Goal: Task Accomplishment & Management: Complete application form

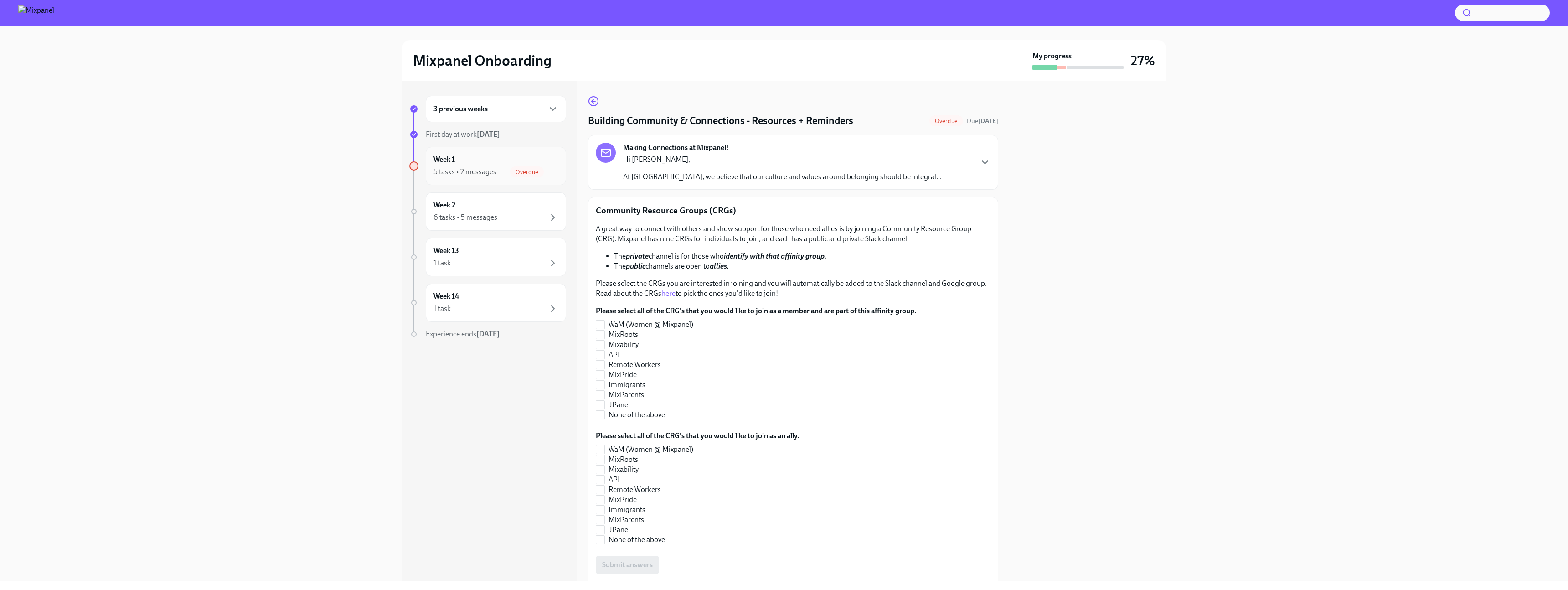
click at [437, 177] on div "5 tasks • 2 messages Overdue" at bounding box center [495, 172] width 125 height 11
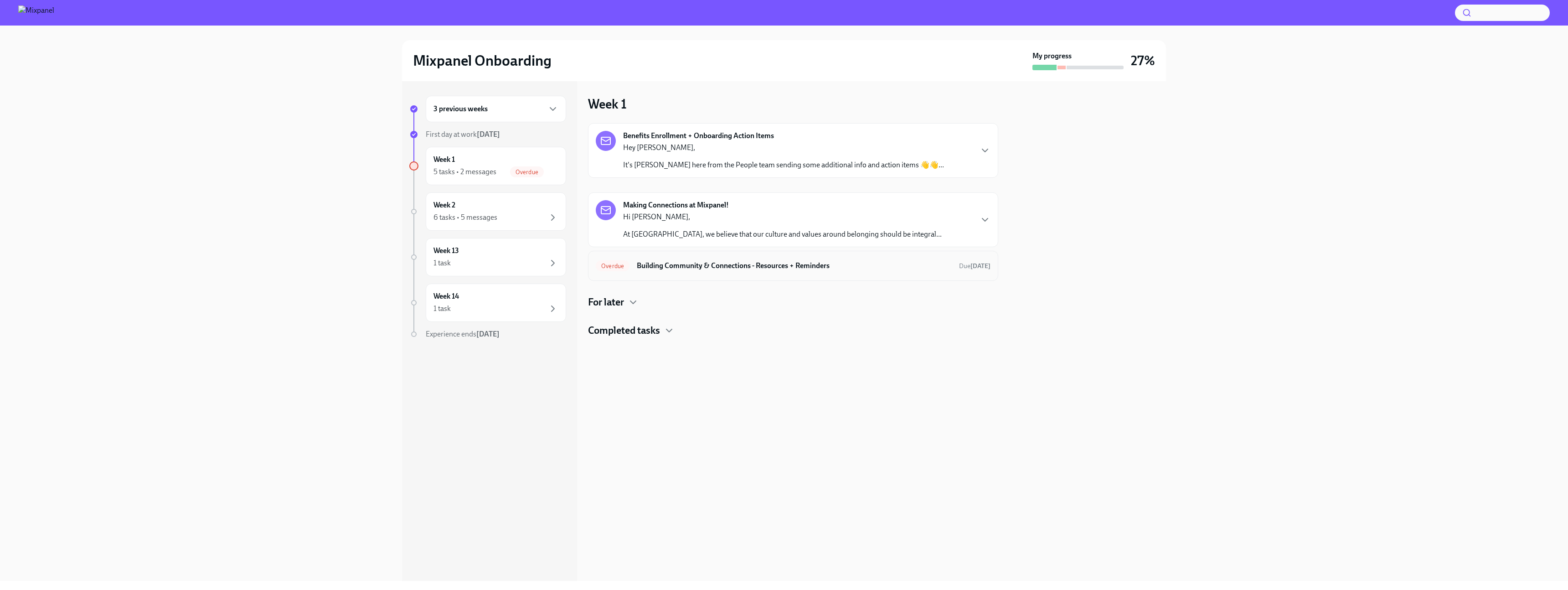
click at [437, 264] on h6 "Building Community & Connections - Resources + Reminders" at bounding box center [794, 265] width 315 height 10
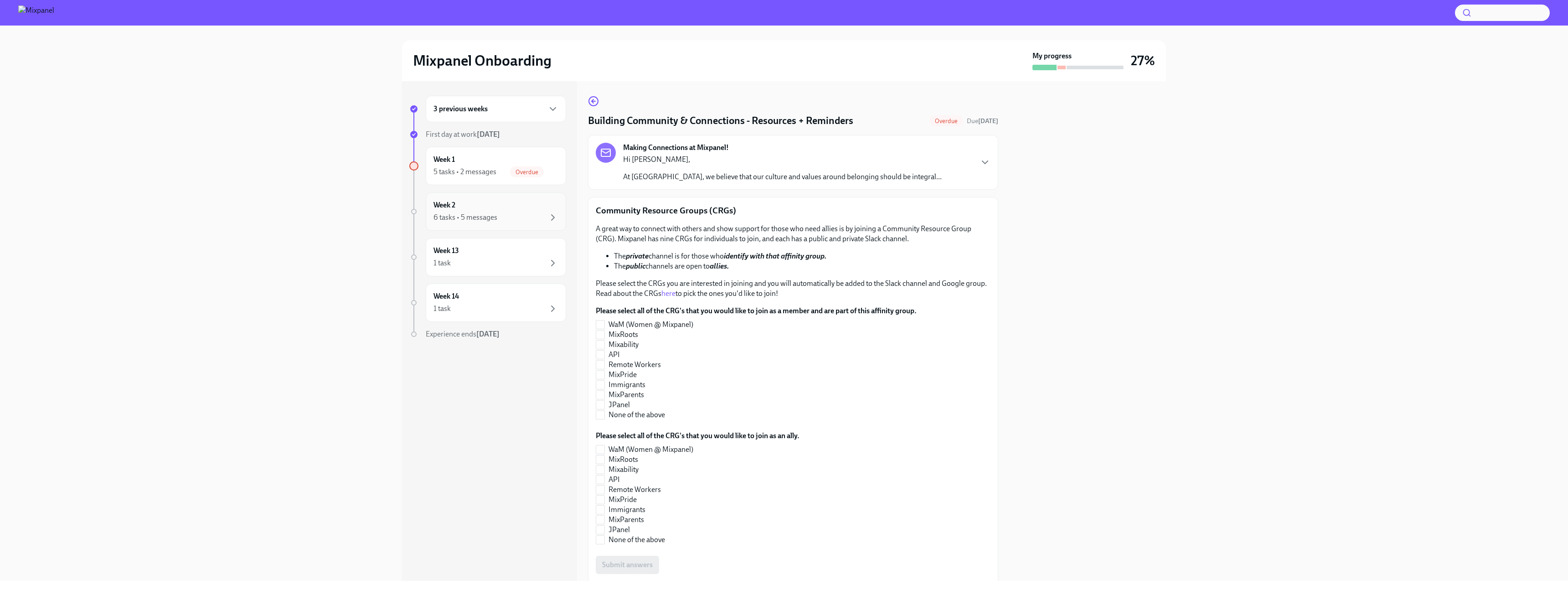
click at [437, 214] on div "6 tasks • 5 messages" at bounding box center [465, 217] width 64 height 10
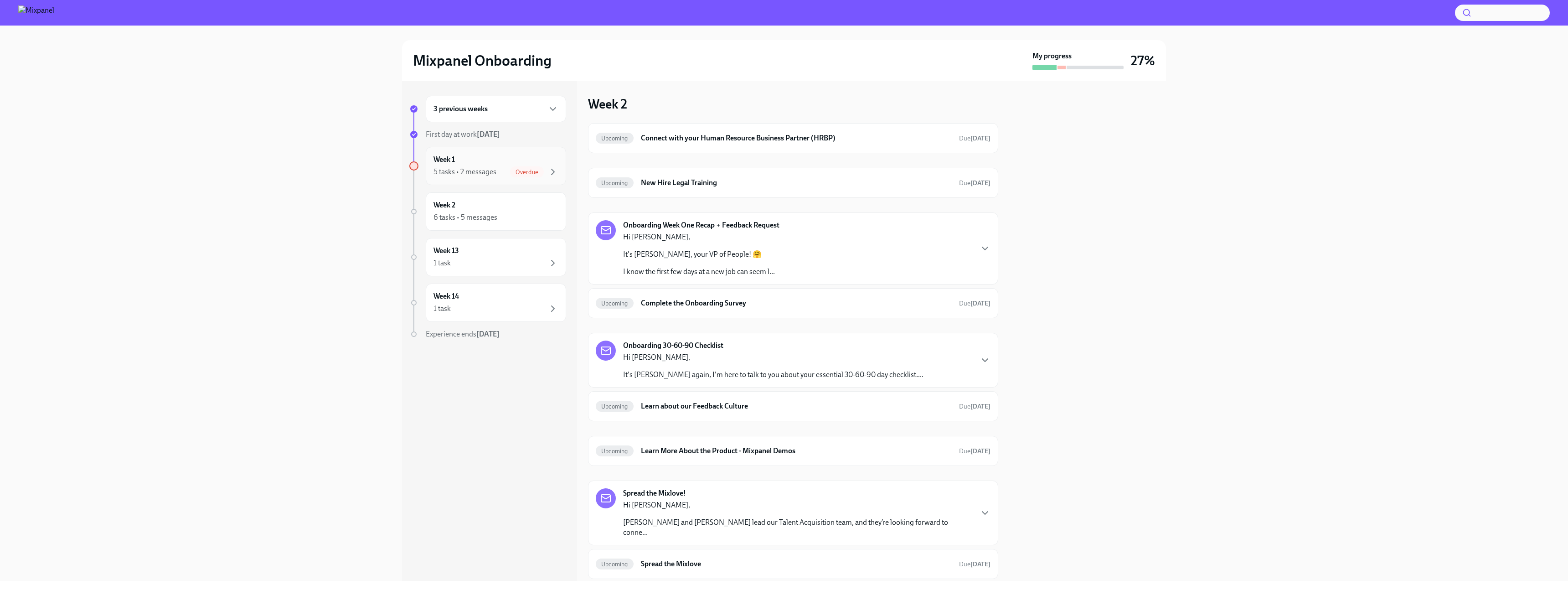
click at [437, 170] on div "5 tasks • 2 messages Overdue" at bounding box center [495, 172] width 125 height 11
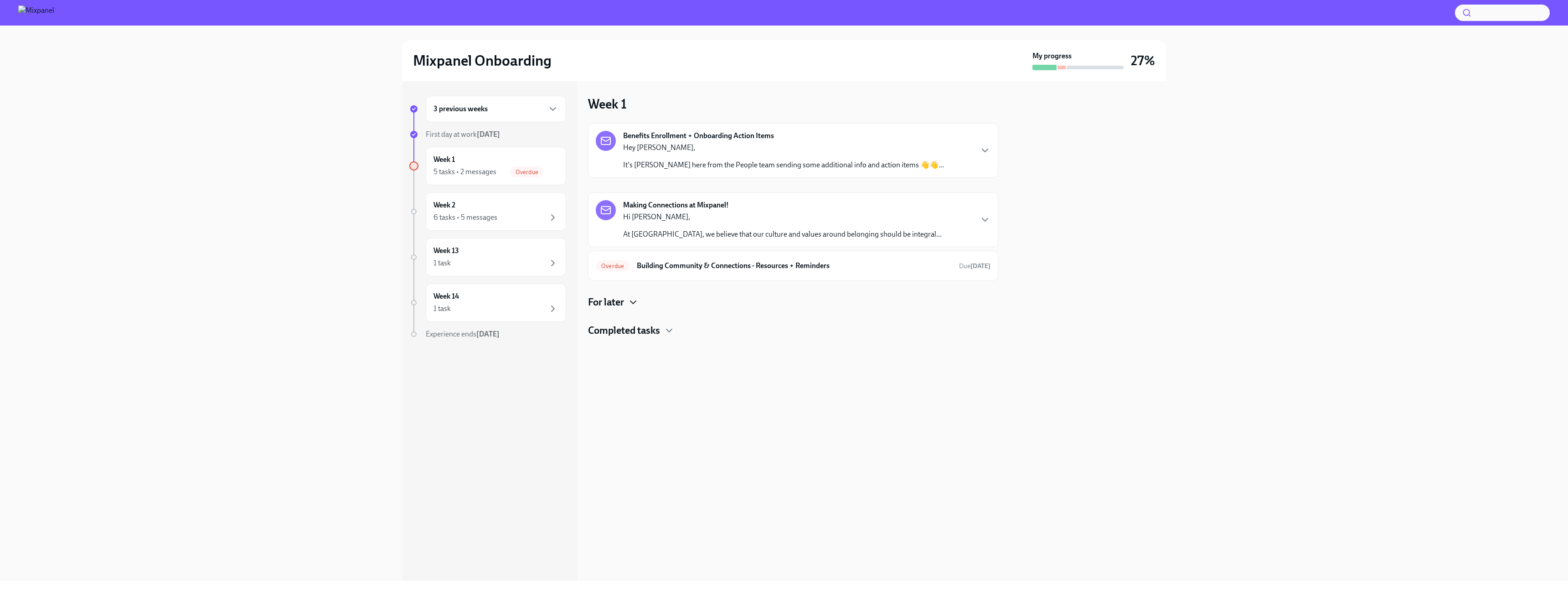
click at [437, 304] on icon "button" at bounding box center [633, 302] width 11 height 11
click at [437, 409] on icon "button" at bounding box center [669, 413] width 11 height 11
click at [437, 262] on h6 "Building Community & Connections - Resources + Reminders" at bounding box center [794, 265] width 315 height 10
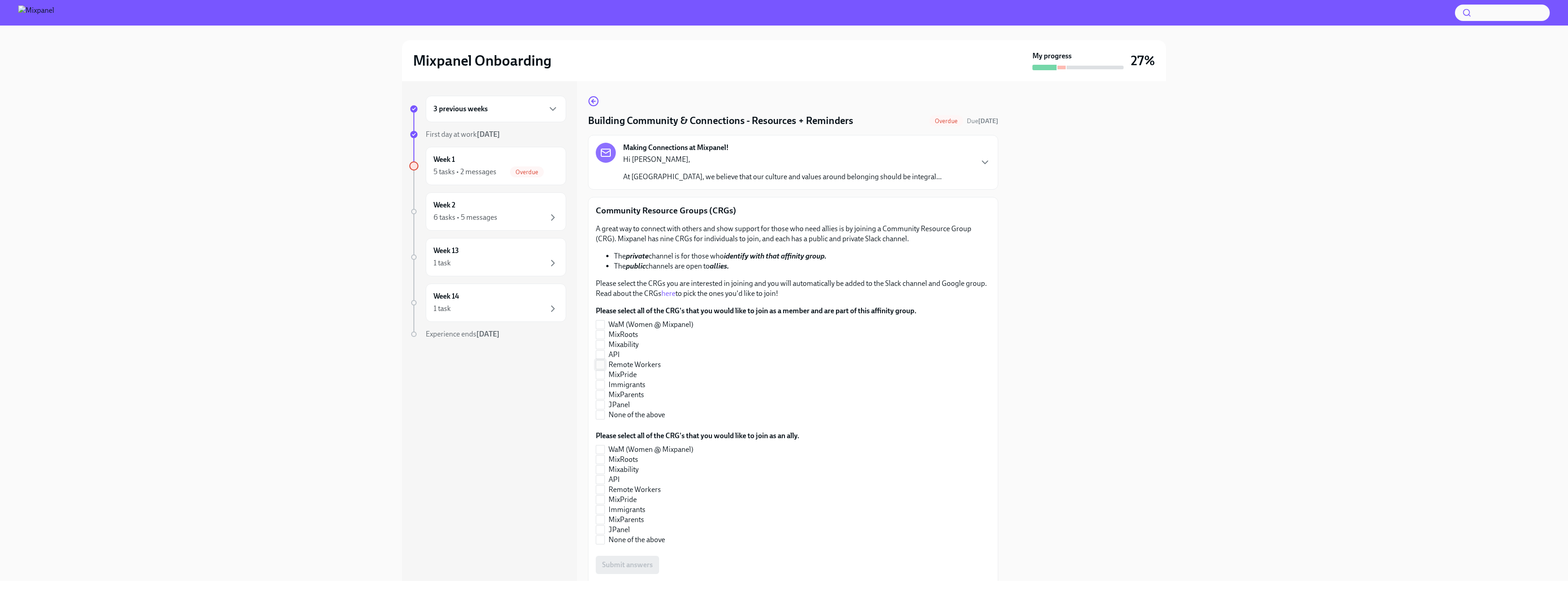
click at [437, 368] on input "Remote Workers" at bounding box center [600, 364] width 8 height 8
checkbox input "true"
click at [437, 163] on icon "button" at bounding box center [985, 163] width 11 height 11
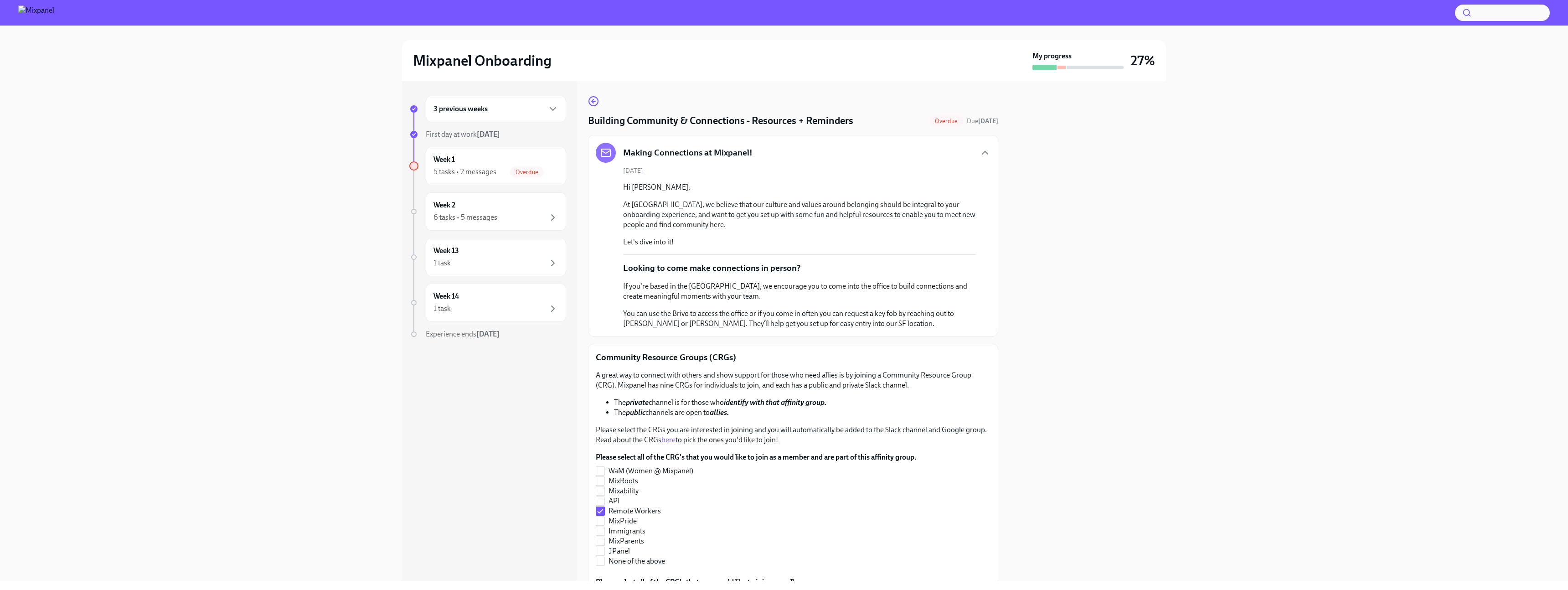
click at [437, 150] on icon "button" at bounding box center [985, 153] width 11 height 11
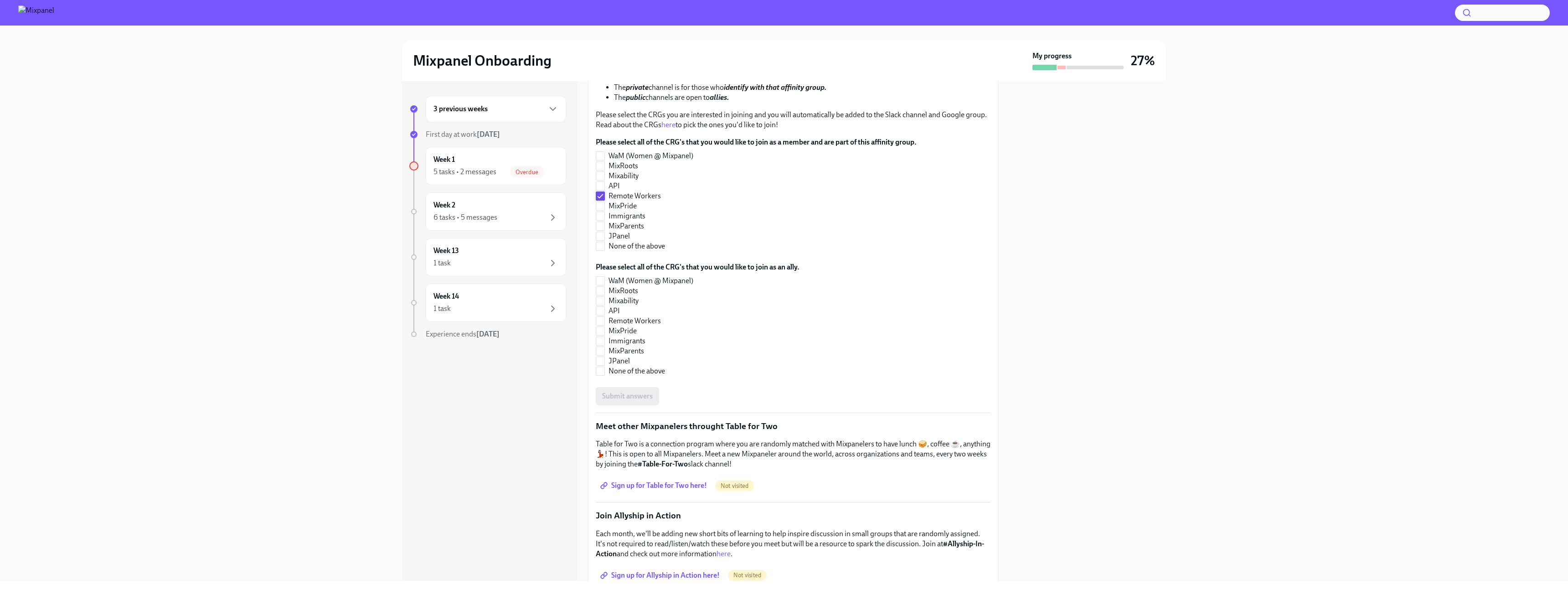
scroll to position [146, 0]
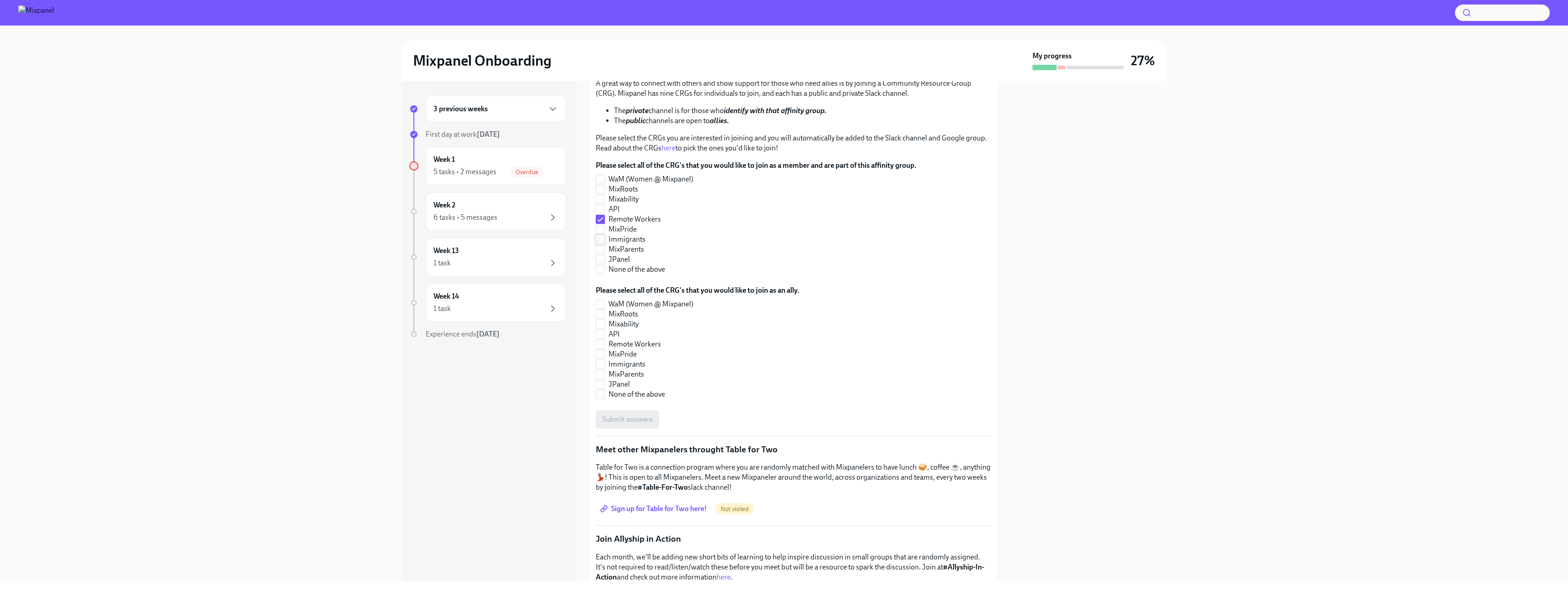
click at [437, 240] on label "Immigrants" at bounding box center [752, 239] width 313 height 10
click at [437, 240] on input "Immigrants" at bounding box center [600, 239] width 8 height 8
checkbox input "true"
click at [437, 397] on input "None of the above" at bounding box center [600, 394] width 8 height 8
checkbox input "true"
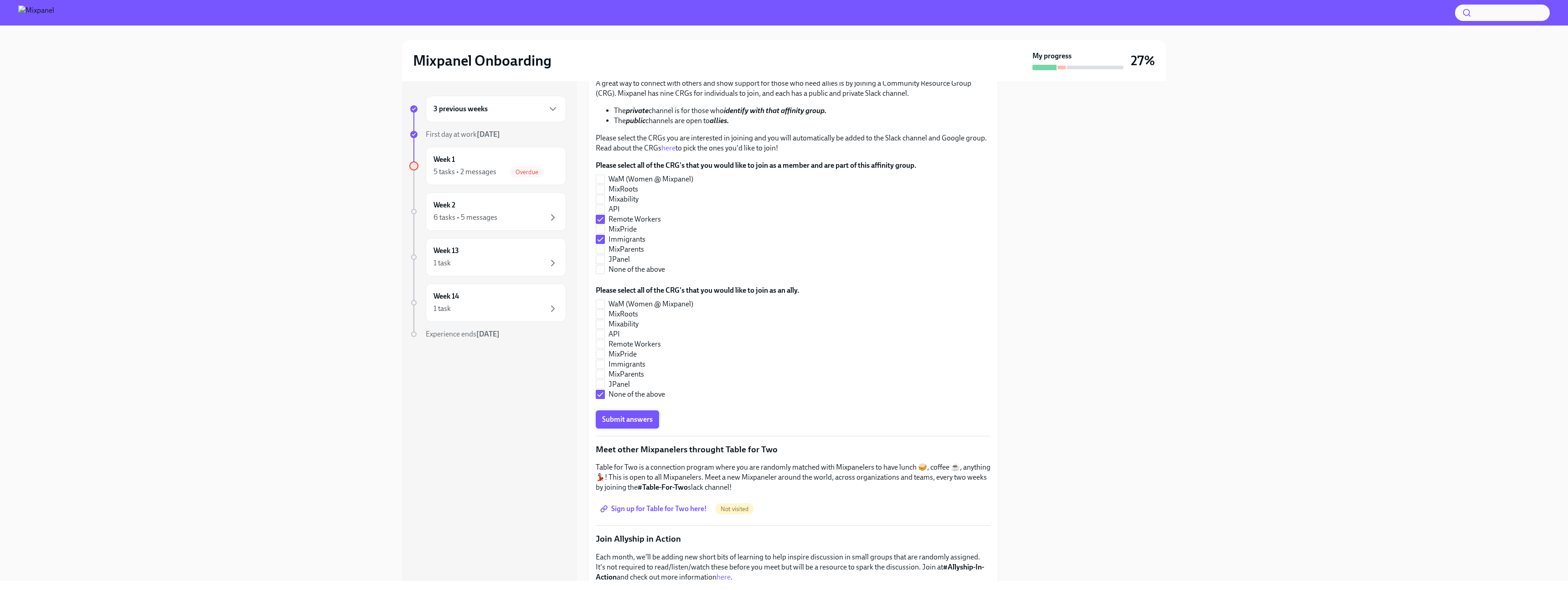
click at [437, 415] on span "Submit answers" at bounding box center [627, 419] width 51 height 9
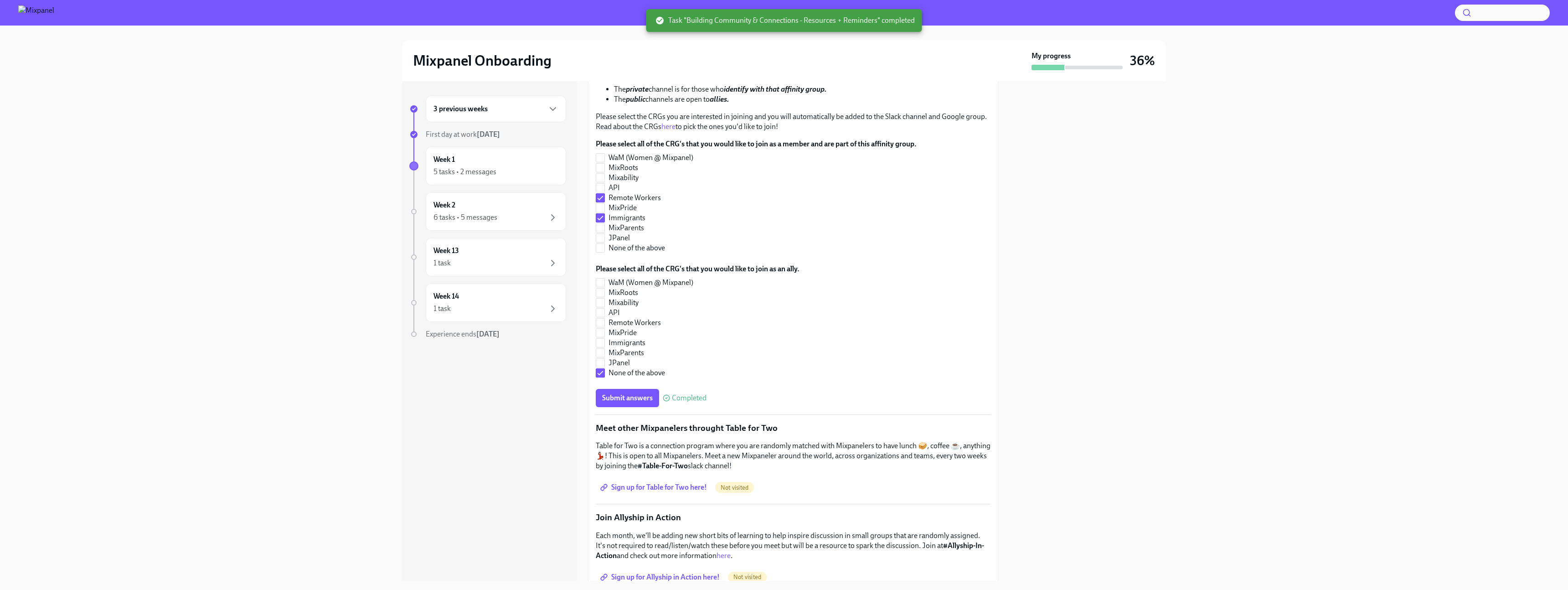
scroll to position [255, 0]
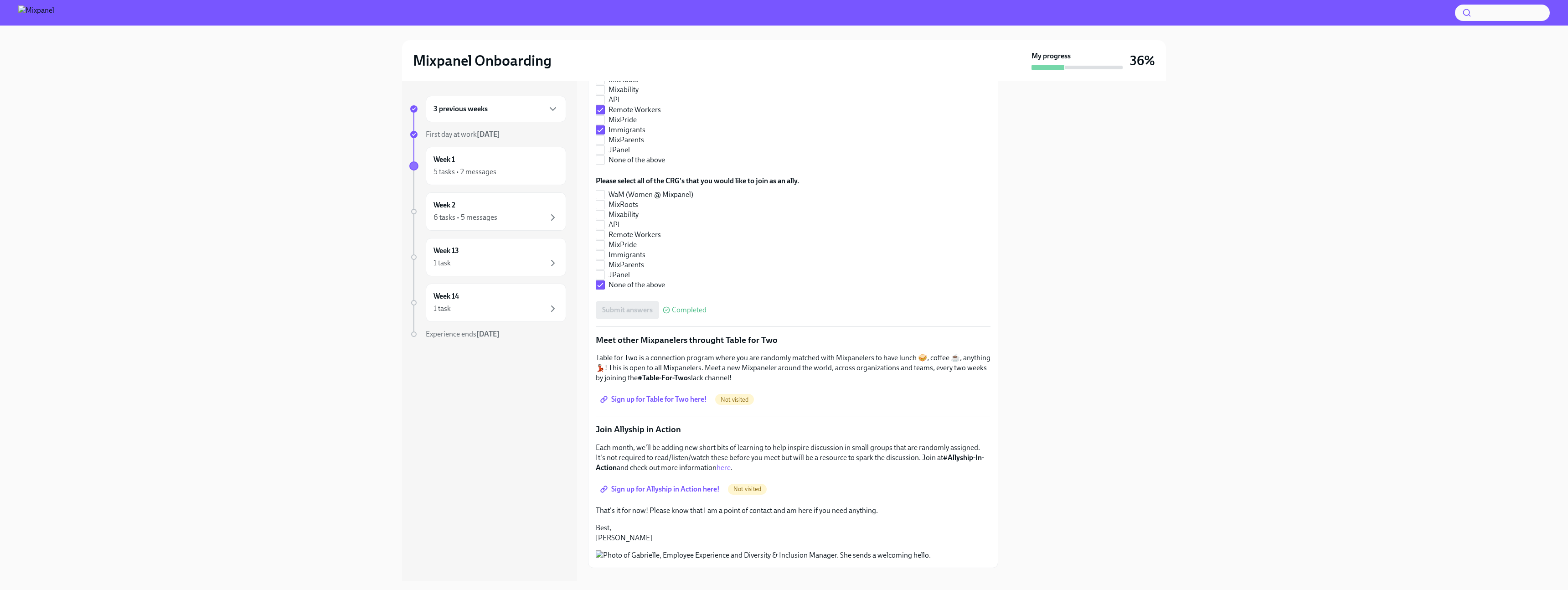
click at [437, 401] on span "Sign up for Table for Two here!" at bounding box center [654, 399] width 105 height 9
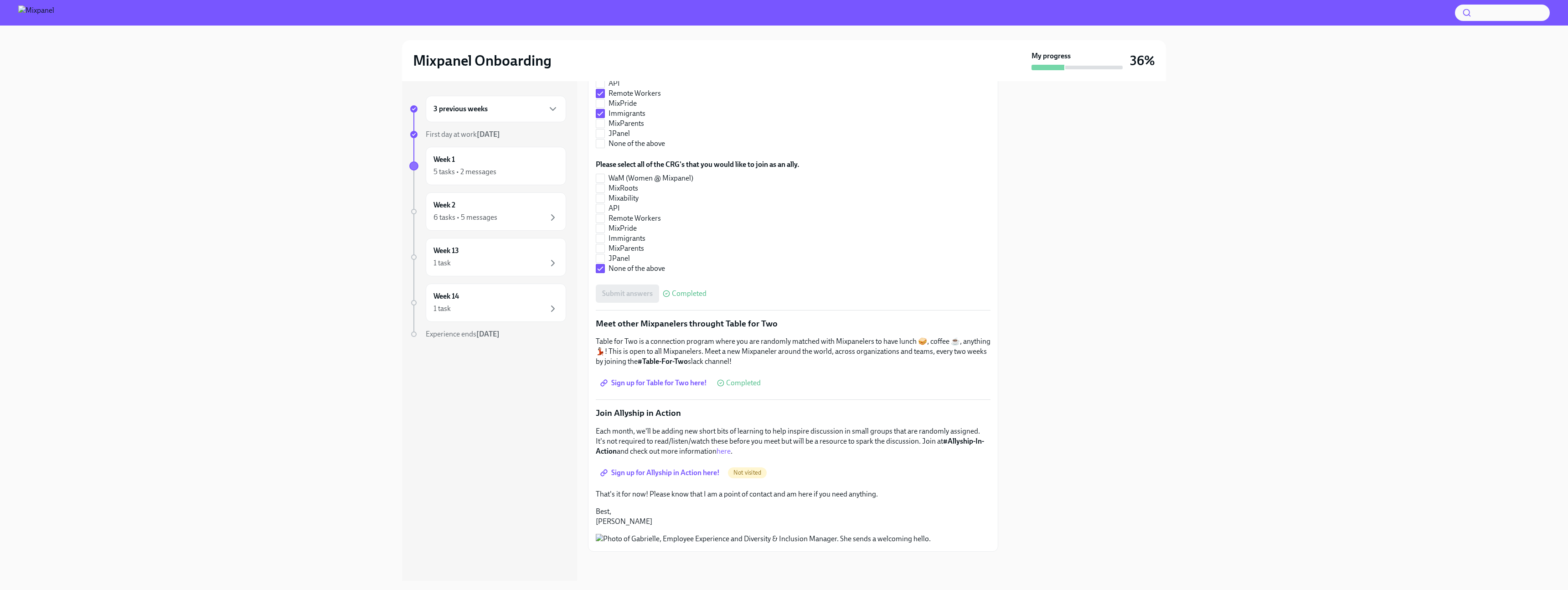
scroll to position [364, 0]
click at [437, 426] on span "Sign up for Allyship in Action here!" at bounding box center [660, 472] width 117 height 9
